Goal: Book appointment/travel/reservation

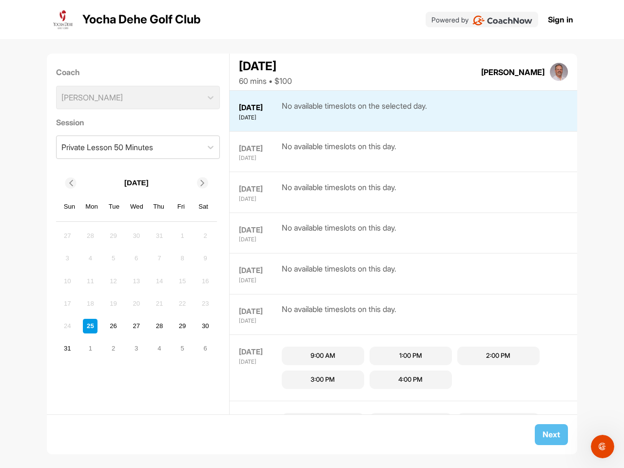
click at [71, 183] on icon at bounding box center [70, 183] width 6 height 6
click at [202, 183] on icon at bounding box center [202, 183] width 6 height 6
click at [67, 236] on div "27" at bounding box center [67, 236] width 15 height 15
click at [90, 236] on div "28" at bounding box center [90, 236] width 15 height 15
click at [114, 236] on div "29" at bounding box center [113, 236] width 15 height 15
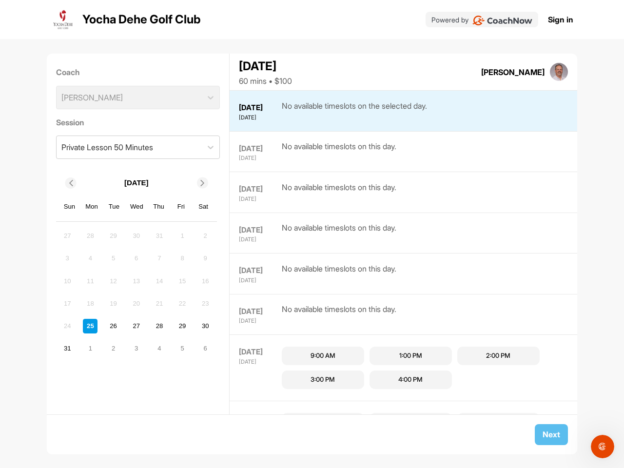
click at [137, 236] on div "30" at bounding box center [136, 236] width 15 height 15
click at [159, 236] on div "31" at bounding box center [159, 236] width 15 height 15
click at [182, 236] on div "1" at bounding box center [182, 236] width 15 height 15
click at [205, 236] on div "2" at bounding box center [205, 236] width 15 height 15
click at [67, 259] on div "3" at bounding box center [67, 258] width 15 height 15
